Goal: Transaction & Acquisition: Purchase product/service

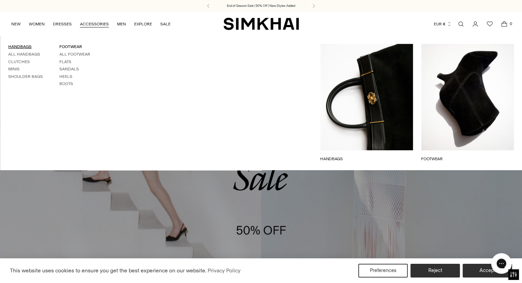
click at [23, 46] on link "HANDBAGS" at bounding box center [19, 46] width 23 height 5
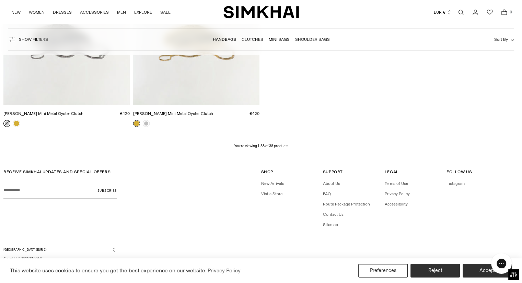
scroll to position [2040, 0]
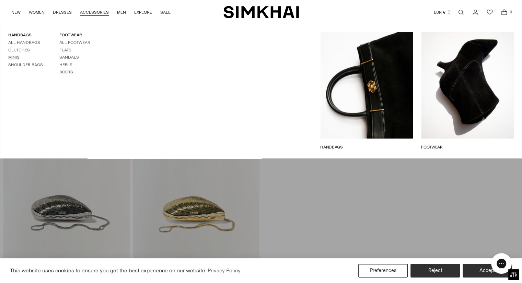
click at [18, 59] on link "Minis" at bounding box center [13, 57] width 11 height 5
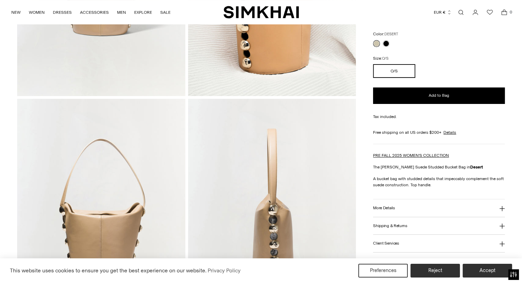
scroll to position [275, 0]
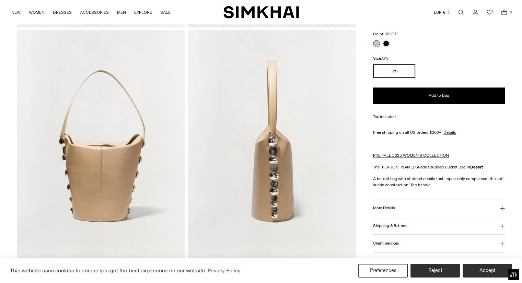
click at [272, 160] on img at bounding box center [272, 156] width 168 height 252
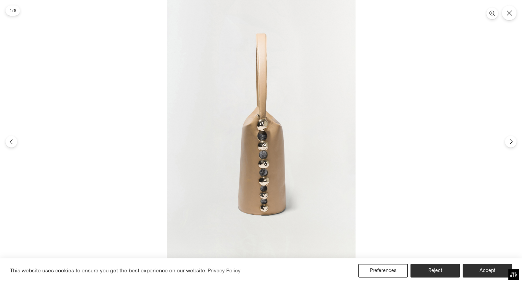
click at [272, 160] on img at bounding box center [261, 141] width 189 height 283
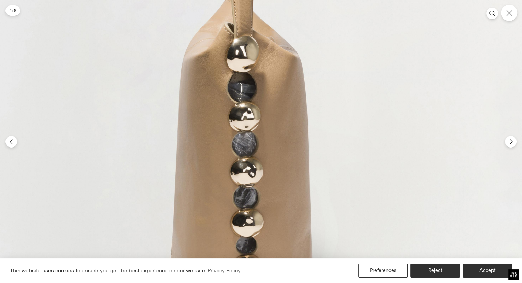
click at [505, 12] on button "Close" at bounding box center [509, 13] width 16 height 16
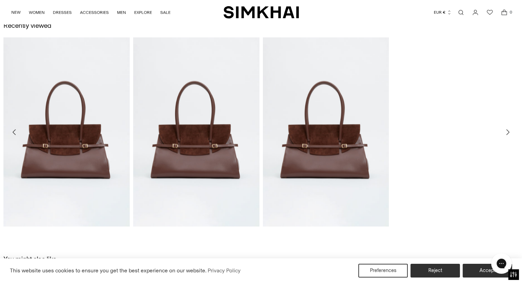
scroll to position [540, 0]
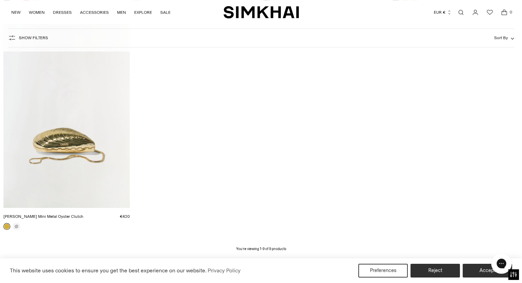
scroll to position [493, 0]
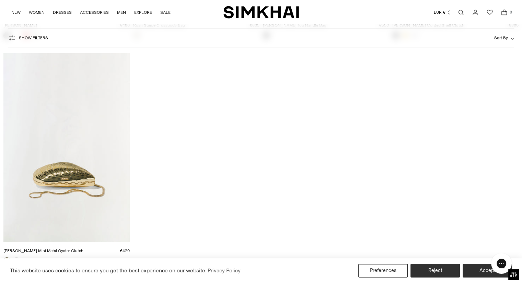
click at [0, 0] on img "Bridget Mini Metal Oyster Clutch" at bounding box center [0, 0] width 0 height 0
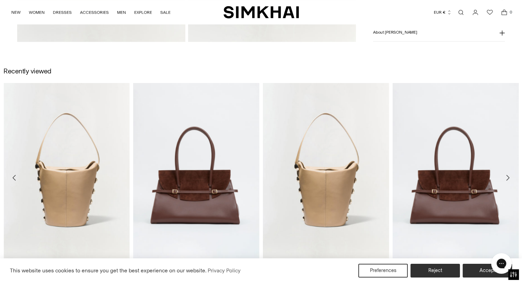
scroll to position [549, 0]
